Goal: Task Accomplishment & Management: Manage account settings

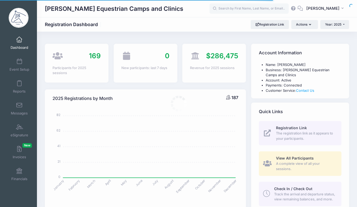
select select
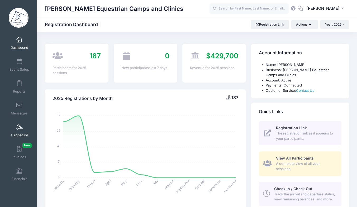
click at [19, 128] on span at bounding box center [19, 127] width 0 height 6
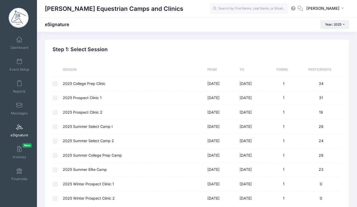
scroll to position [51, 0]
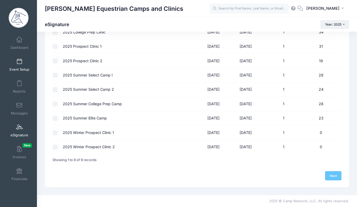
click at [14, 68] on span "Event Setup" at bounding box center [19, 69] width 20 height 4
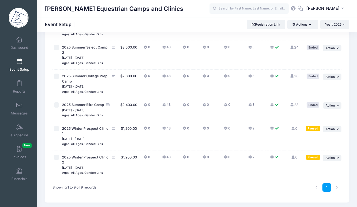
scroll to position [126, 0]
click at [98, 159] on span "2025 Winter Prospect Clinic 2" at bounding box center [85, 160] width 46 height 9
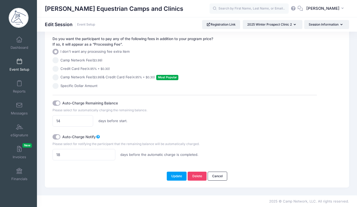
scroll to position [348, 0]
drag, startPoint x: 63, startPoint y: 153, endPoint x: 85, endPoint y: 154, distance: 21.9
click at [85, 154] on input "18" at bounding box center [83, 153] width 62 height 11
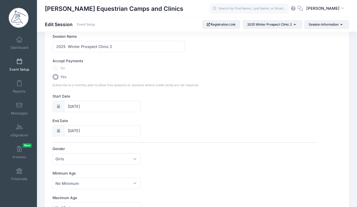
scroll to position [0, 0]
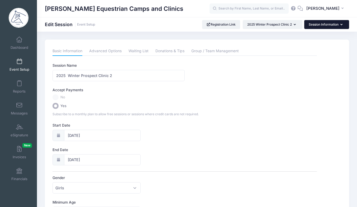
click at [323, 25] on button "Session Information" at bounding box center [326, 24] width 45 height 9
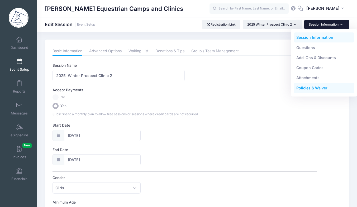
click at [303, 88] on link "Policies & Waiver" at bounding box center [323, 88] width 61 height 10
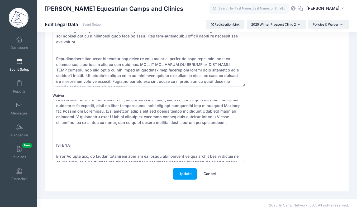
scroll to position [49, 0]
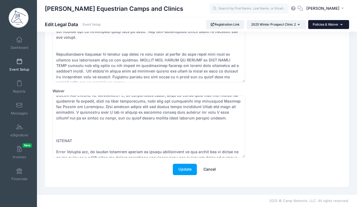
click at [326, 25] on button "Policies & Waiver" at bounding box center [328, 24] width 41 height 9
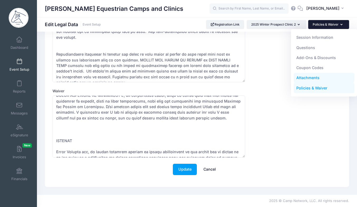
click at [316, 76] on link "Attachments" at bounding box center [323, 78] width 61 height 10
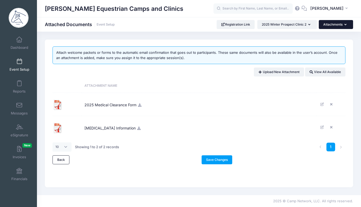
click at [338, 25] on button "Attachments" at bounding box center [335, 24] width 34 height 9
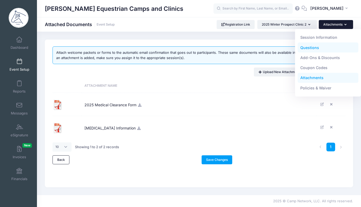
click at [314, 50] on link "Questions" at bounding box center [327, 47] width 61 height 10
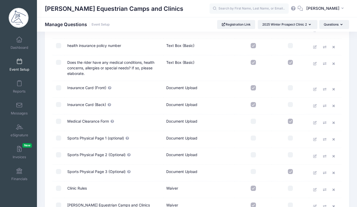
scroll to position [656, 0]
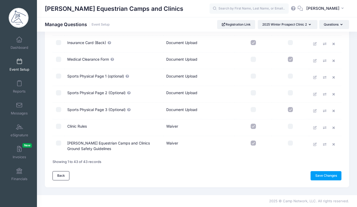
click at [17, 70] on span "Event Setup" at bounding box center [19, 69] width 20 height 4
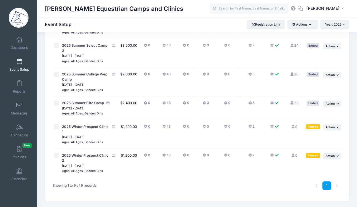
scroll to position [128, 0]
click at [303, 29] on button "Actions" at bounding box center [302, 24] width 30 height 9
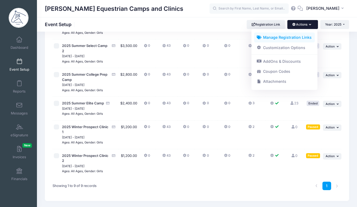
click at [303, 39] on link "Manage Registration Links" at bounding box center [284, 37] width 61 height 10
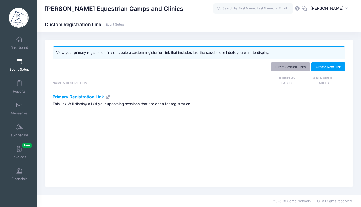
click at [301, 68] on link "Direct Session Links" at bounding box center [290, 66] width 40 height 9
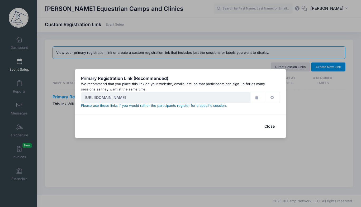
click at [189, 105] on link "Please use these links if you would rather the participants register for a spec…" at bounding box center [154, 105] width 146 height 4
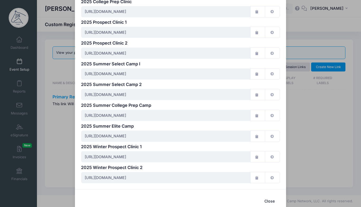
scroll to position [55, 0]
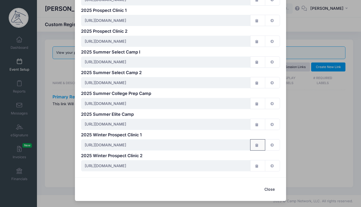
click at [257, 146] on button "button" at bounding box center [257, 144] width 15 height 11
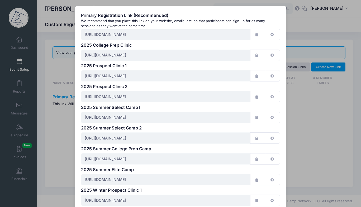
click at [316, 118] on div "Primary Registration Link (Recommended) We recommend that you place this link o…" at bounding box center [180, 103] width 361 height 207
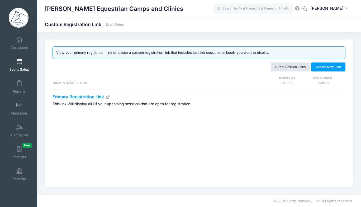
click at [27, 67] on link "Event Setup" at bounding box center [19, 65] width 25 height 18
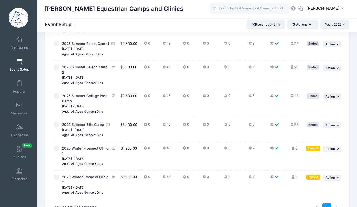
scroll to position [109, 0]
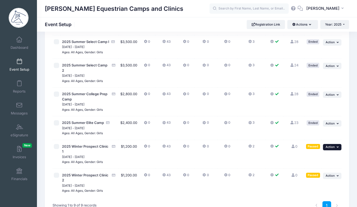
click at [331, 147] on span "Action" at bounding box center [329, 147] width 9 height 4
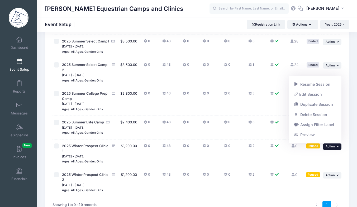
scroll to position [110, 0]
click at [305, 85] on link "Resume Session" at bounding box center [315, 84] width 48 height 10
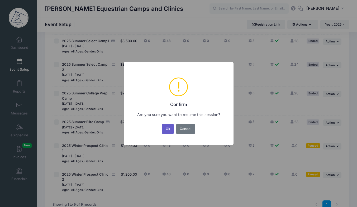
click at [171, 132] on button "Ok" at bounding box center [168, 128] width 12 height 9
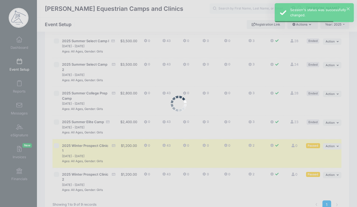
click at [171, 132] on div at bounding box center [178, 103] width 357 height 207
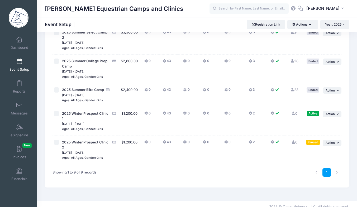
scroll to position [142, 0]
click at [339, 144] on icon "button" at bounding box center [337, 142] width 3 height 3
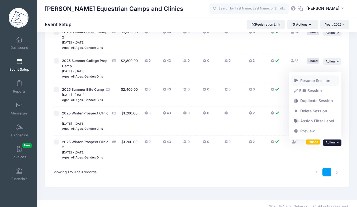
click at [315, 81] on link "Resume Session" at bounding box center [315, 80] width 48 height 10
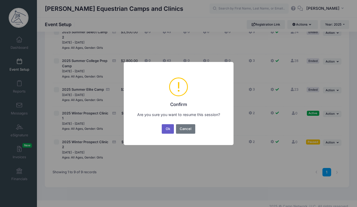
click at [163, 131] on button "Ok" at bounding box center [168, 128] width 12 height 9
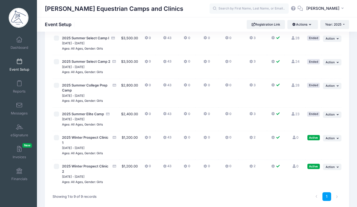
scroll to position [142, 0]
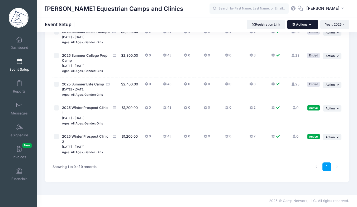
click at [294, 25] on button "Actions" at bounding box center [302, 24] width 30 height 9
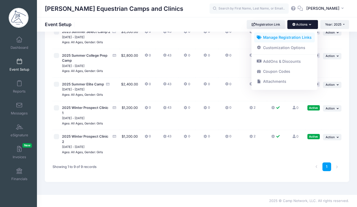
click at [290, 41] on link "Manage Registration Links" at bounding box center [284, 37] width 61 height 10
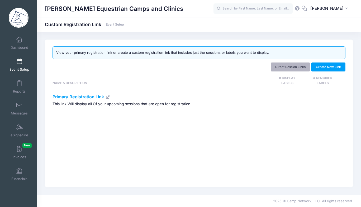
click at [293, 65] on link "Direct Session Links" at bounding box center [290, 66] width 40 height 9
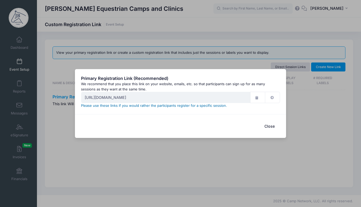
click at [203, 104] on link "Please use these links if you would rather the participants register for a spec…" at bounding box center [154, 105] width 146 height 4
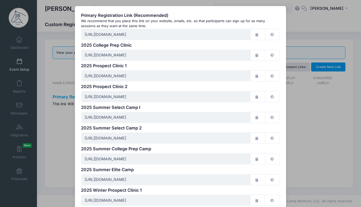
scroll to position [55, 0]
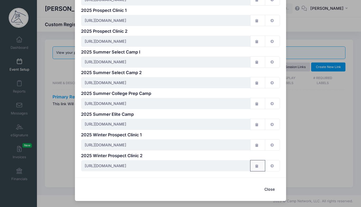
click at [254, 168] on button "button" at bounding box center [257, 165] width 15 height 11
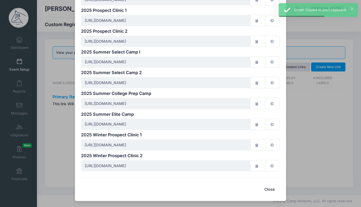
click at [312, 176] on div "Primary Registration Link (Recommended) We recommend that you place this link o…" at bounding box center [180, 103] width 361 height 207
